Goal: Task Accomplishment & Management: Manage account settings

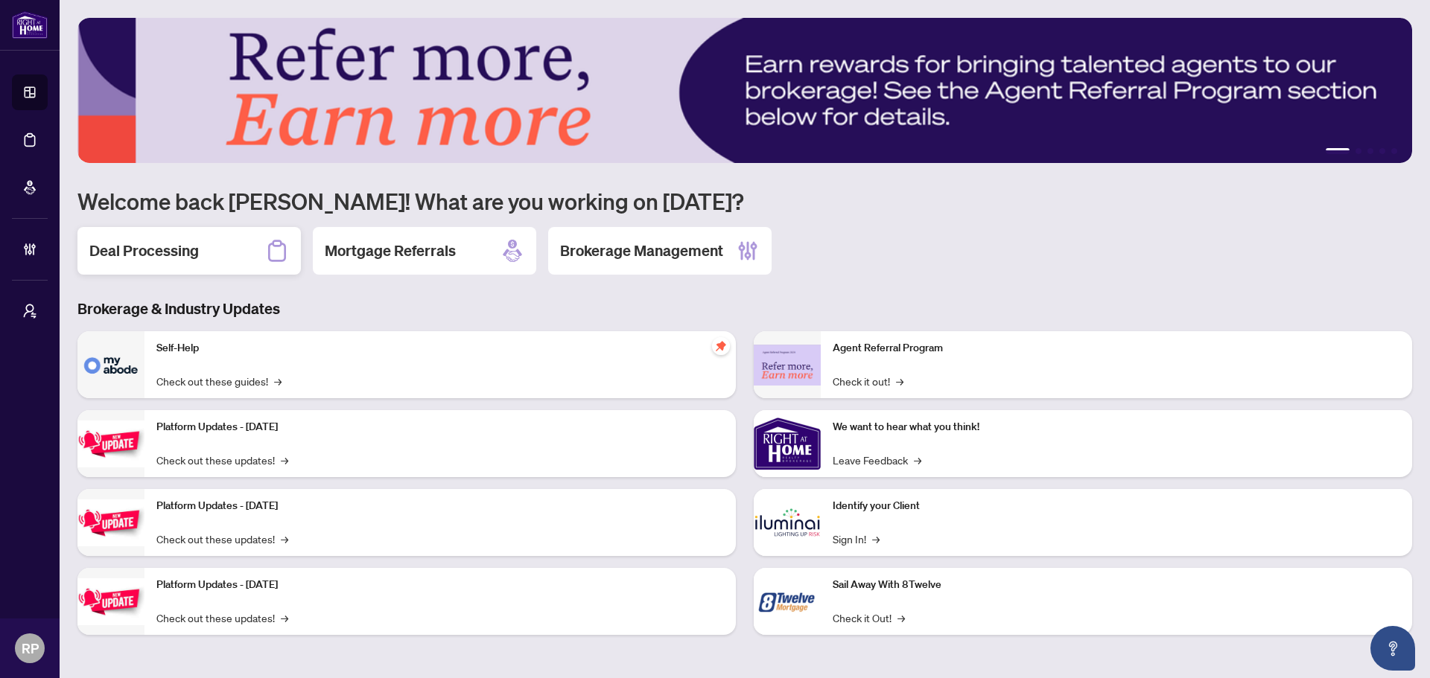
click at [188, 255] on h2 "Deal Processing" at bounding box center [143, 251] width 109 height 21
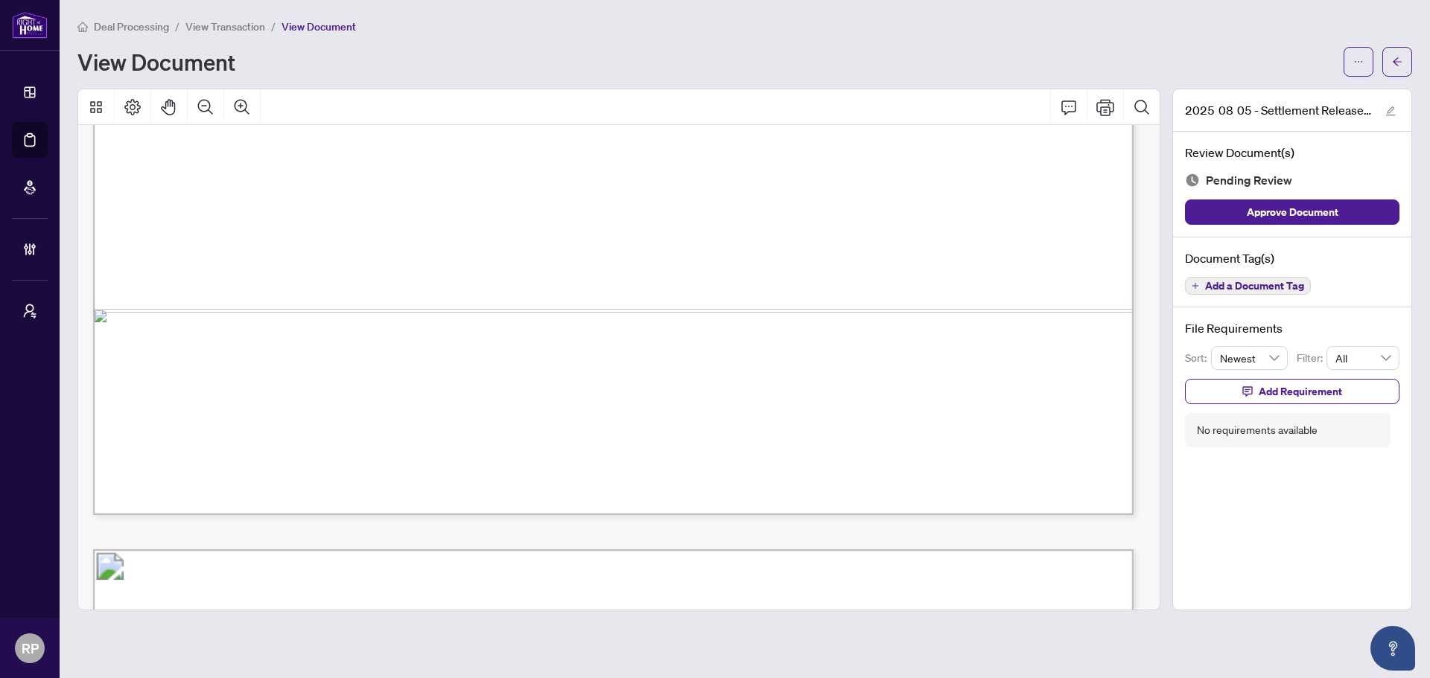
scroll to position [1052, 0]
